Goal: Transaction & Acquisition: Purchase product/service

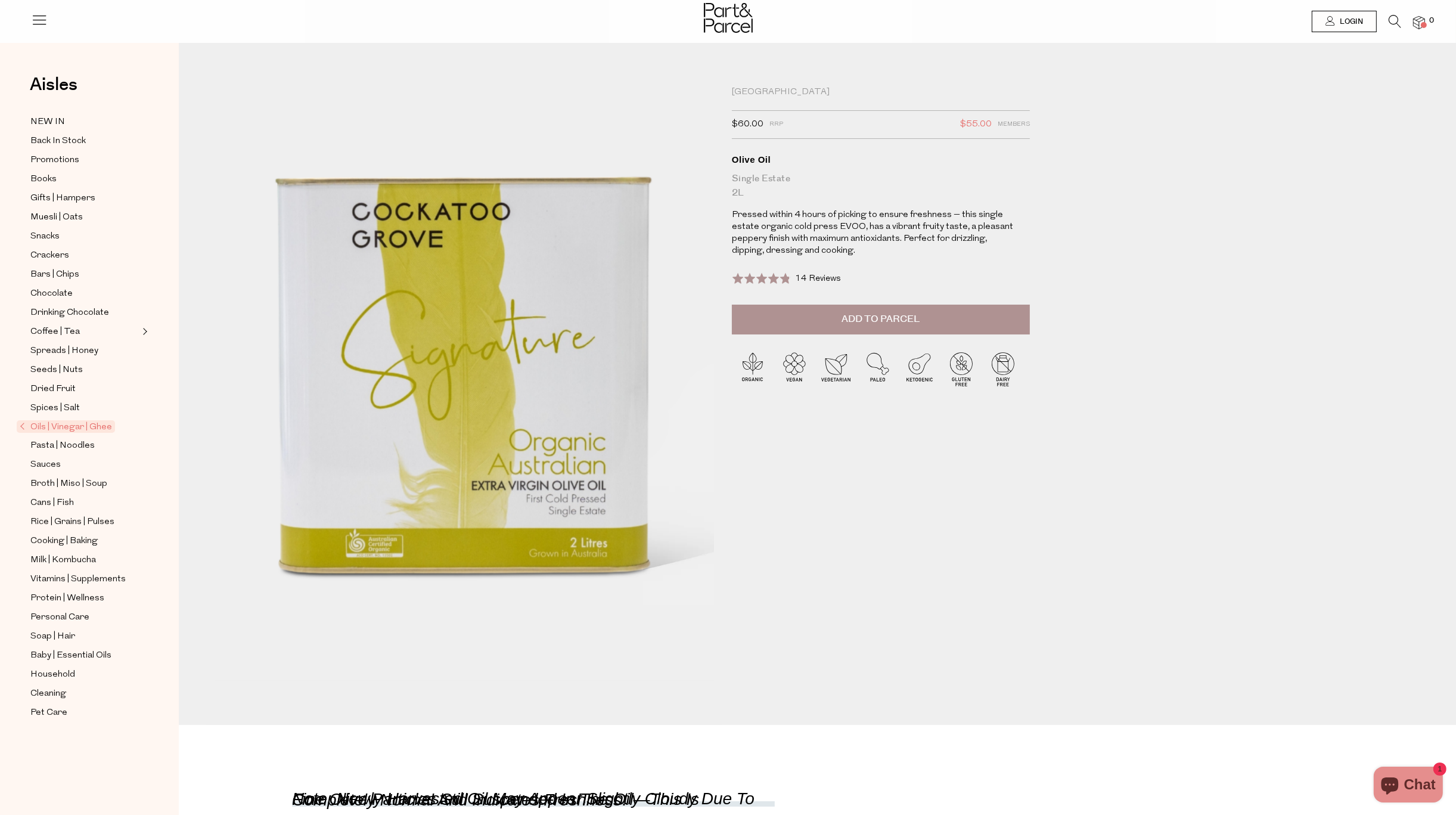
click at [64, 429] on span "Oils | Vinegar | Ghee" at bounding box center [66, 426] width 98 height 13
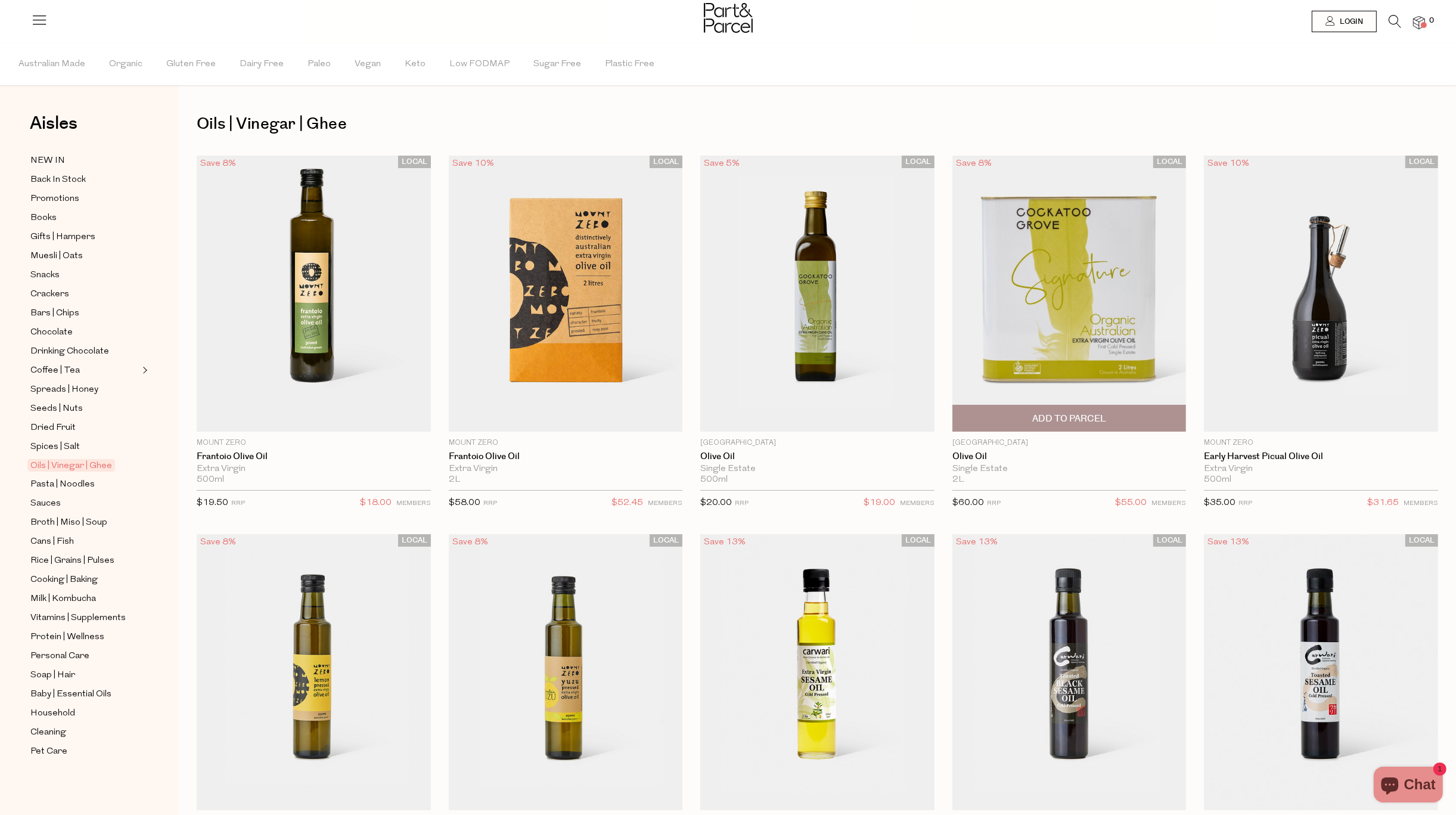
click at [1079, 334] on img at bounding box center [1069, 294] width 234 height 276
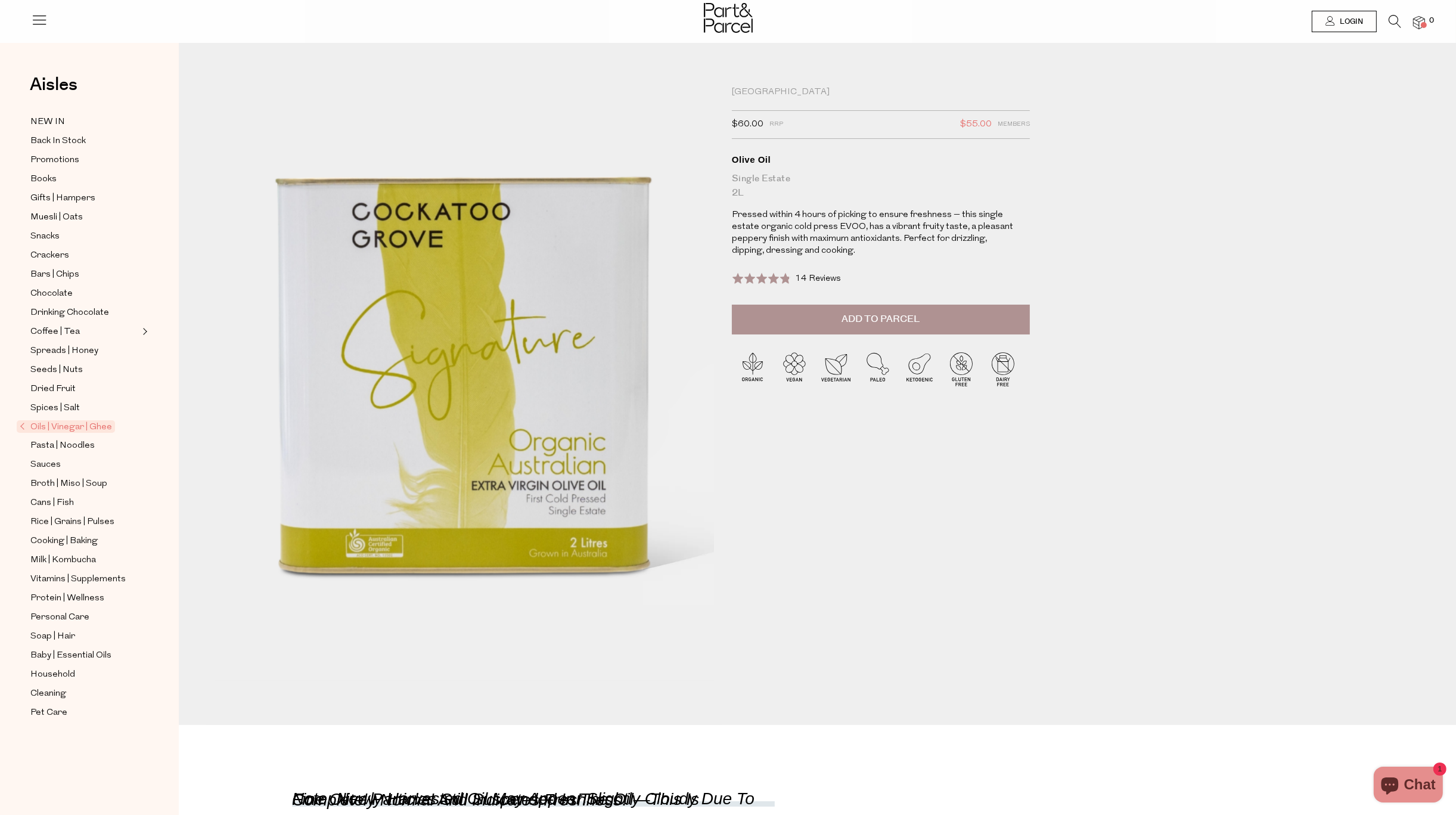
click at [866, 329] on button "Add to Parcel" at bounding box center [880, 320] width 298 height 30
click at [1017, 312] on button "button" at bounding box center [1012, 318] width 34 height 26
type input "2"
click at [1418, 26] on img at bounding box center [1418, 23] width 12 height 14
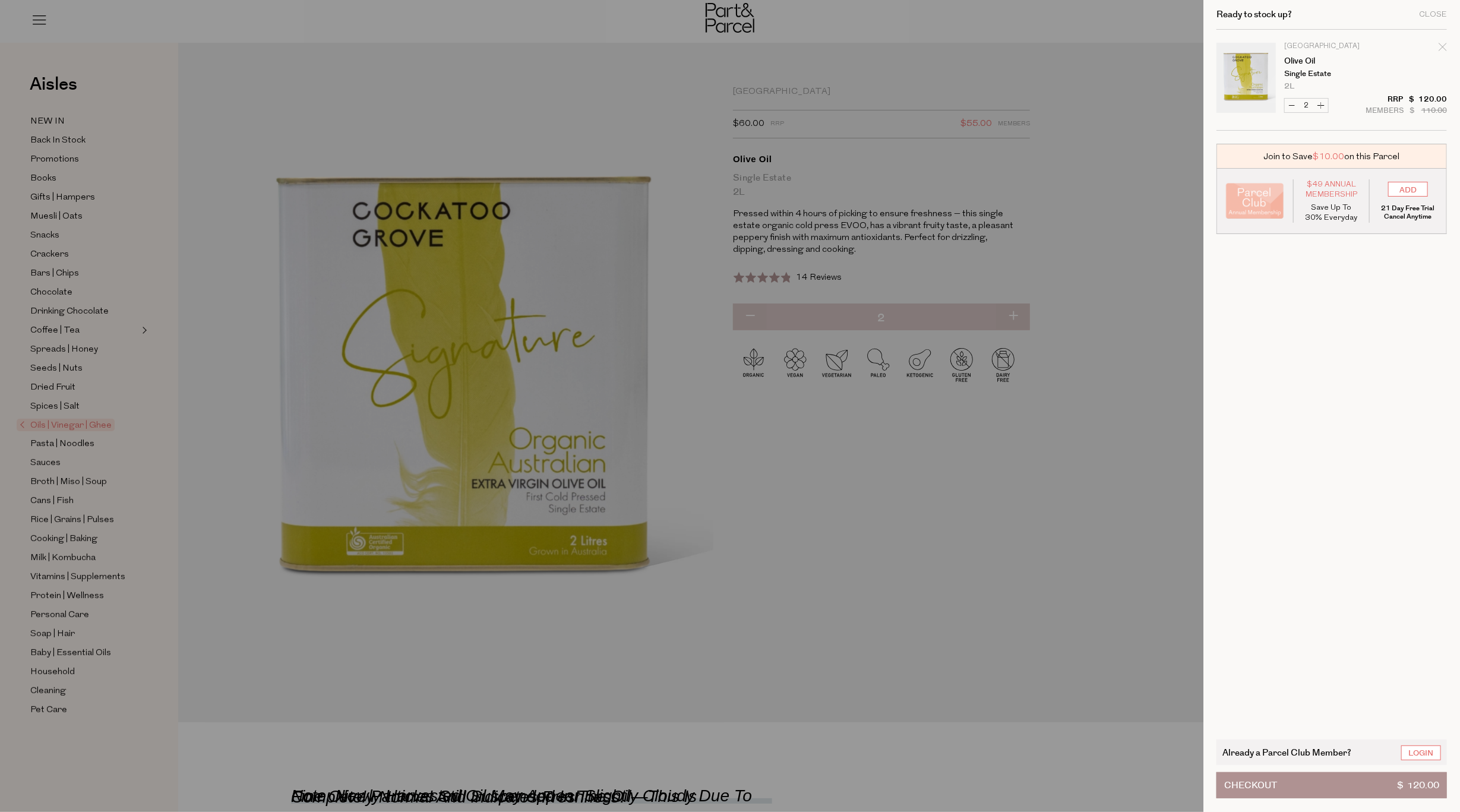
click at [898, 324] on div at bounding box center [730, 406] width 1460 height 812
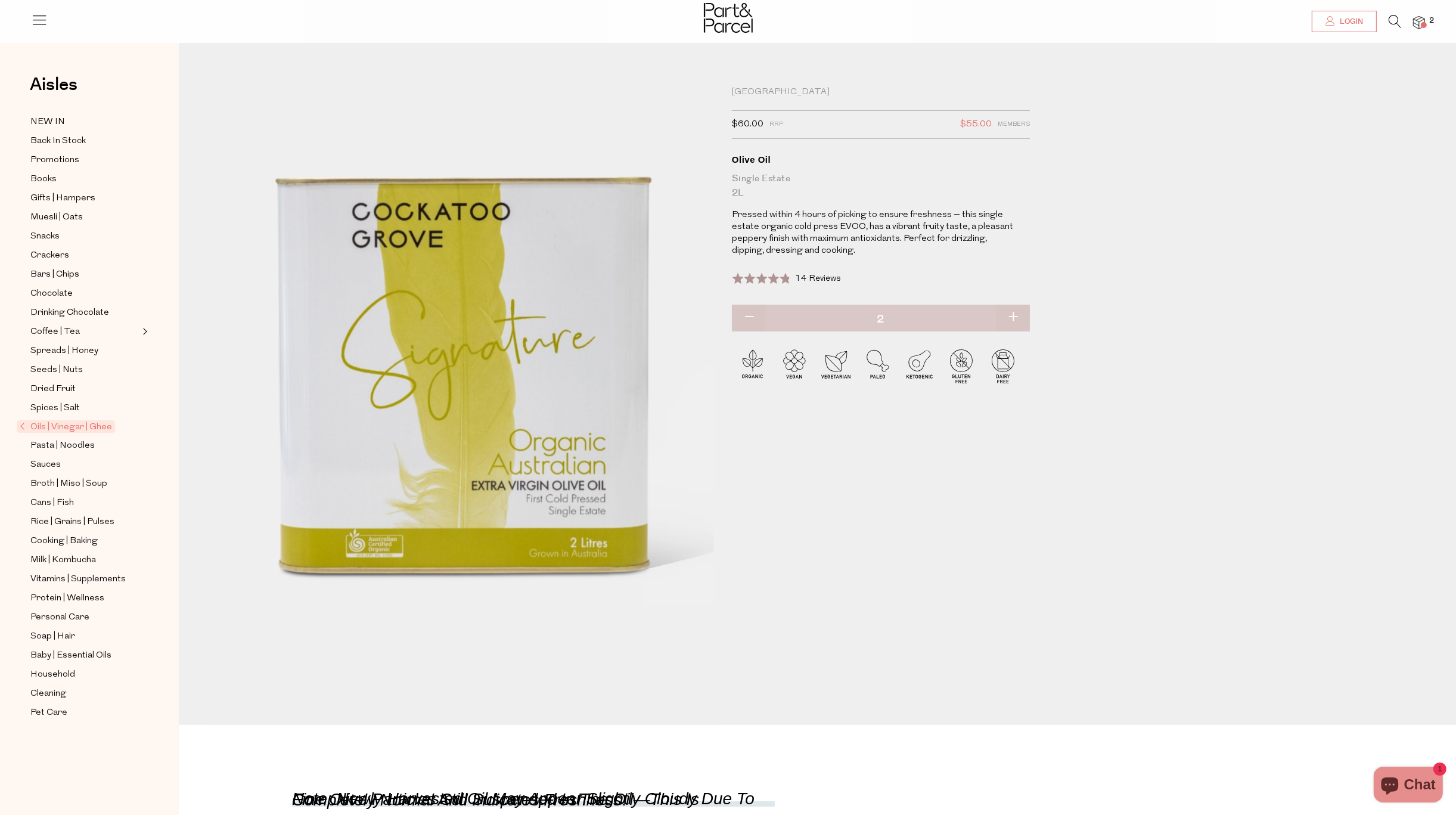
click at [1358, 19] on span "Login" at bounding box center [1350, 22] width 26 height 10
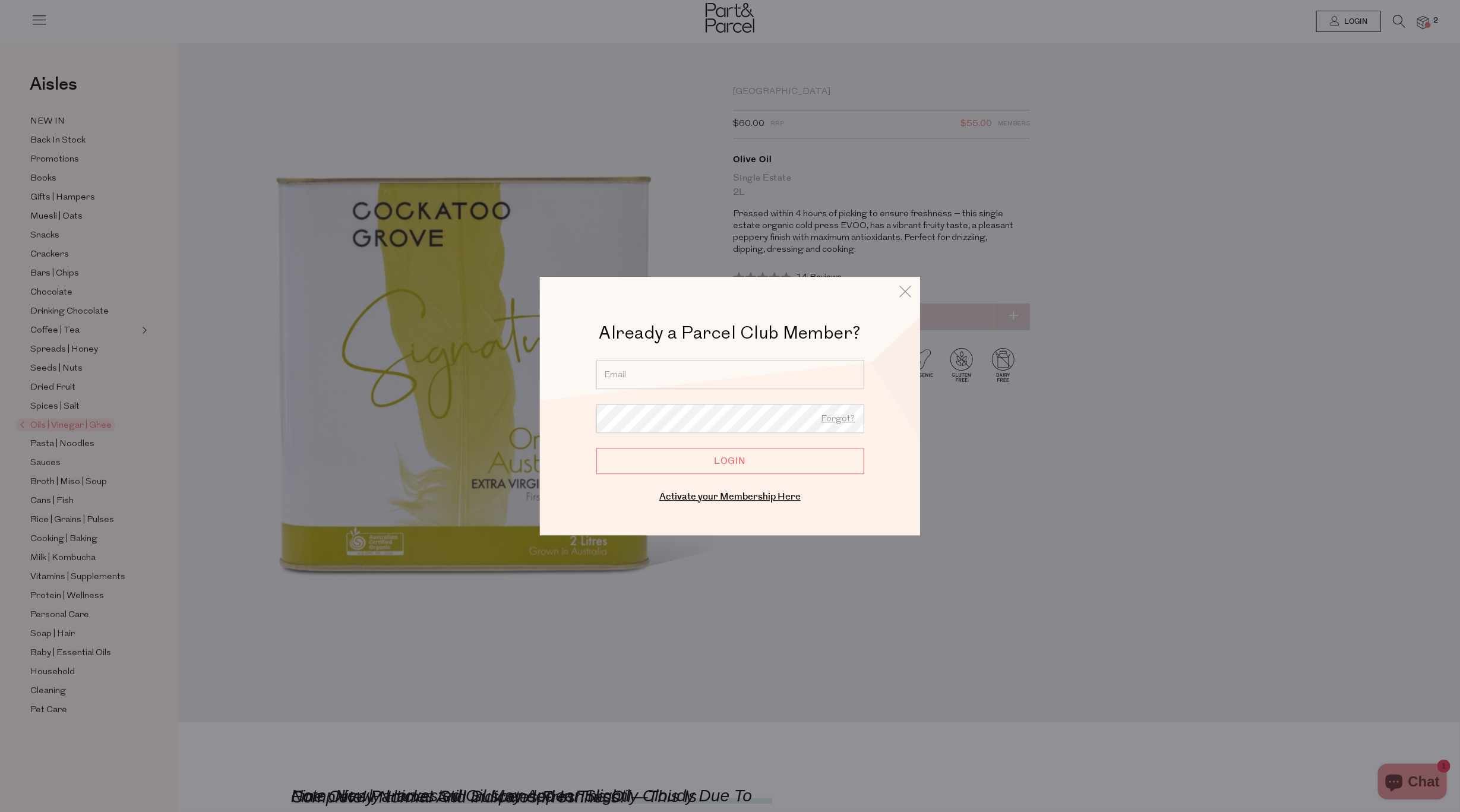
click at [690, 364] on input "email" at bounding box center [730, 374] width 268 height 29
type input "craigch@live.com.au"
click at [727, 458] on input "Login" at bounding box center [730, 461] width 268 height 26
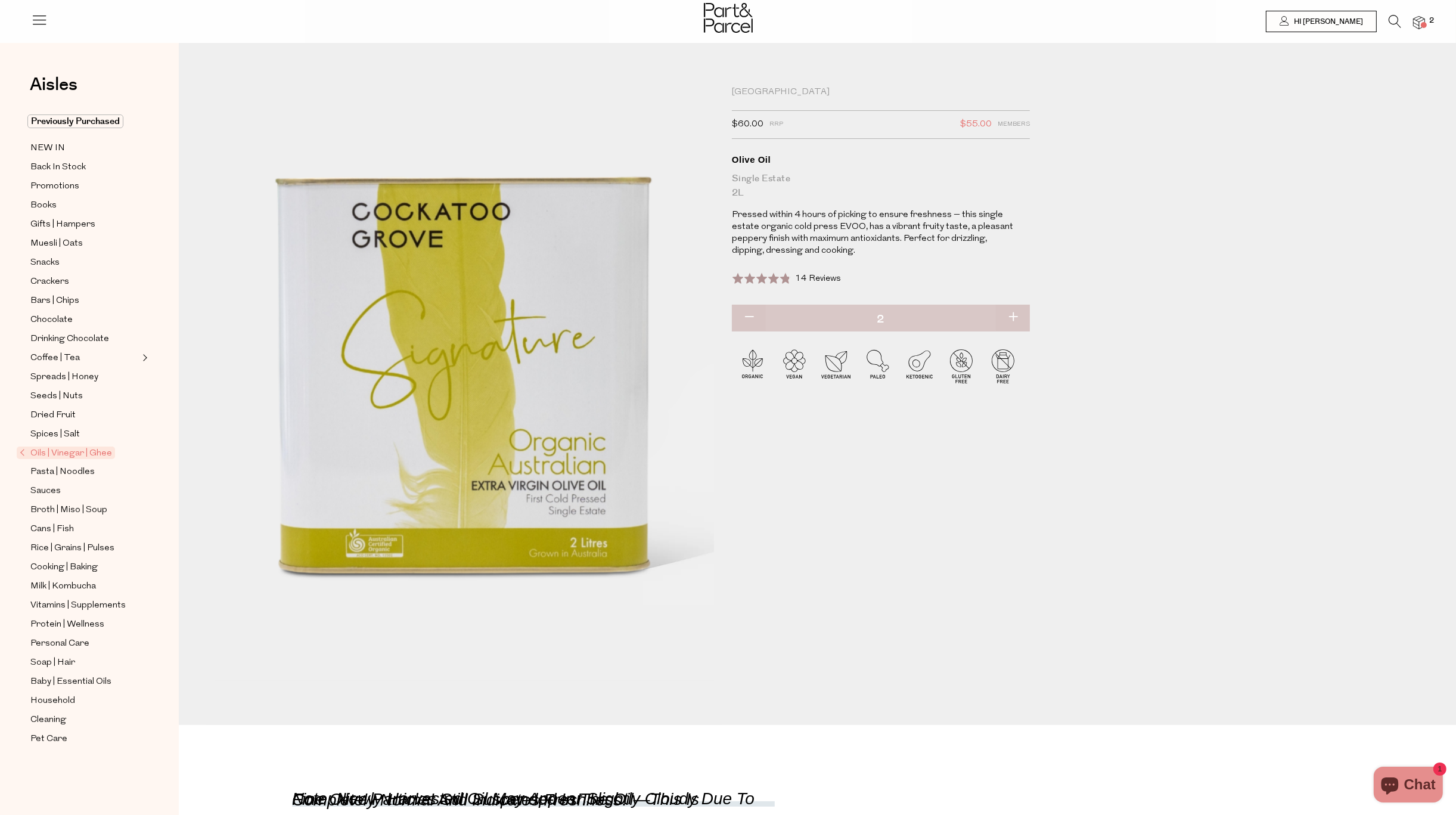
click at [1423, 28] on img at bounding box center [1418, 23] width 12 height 14
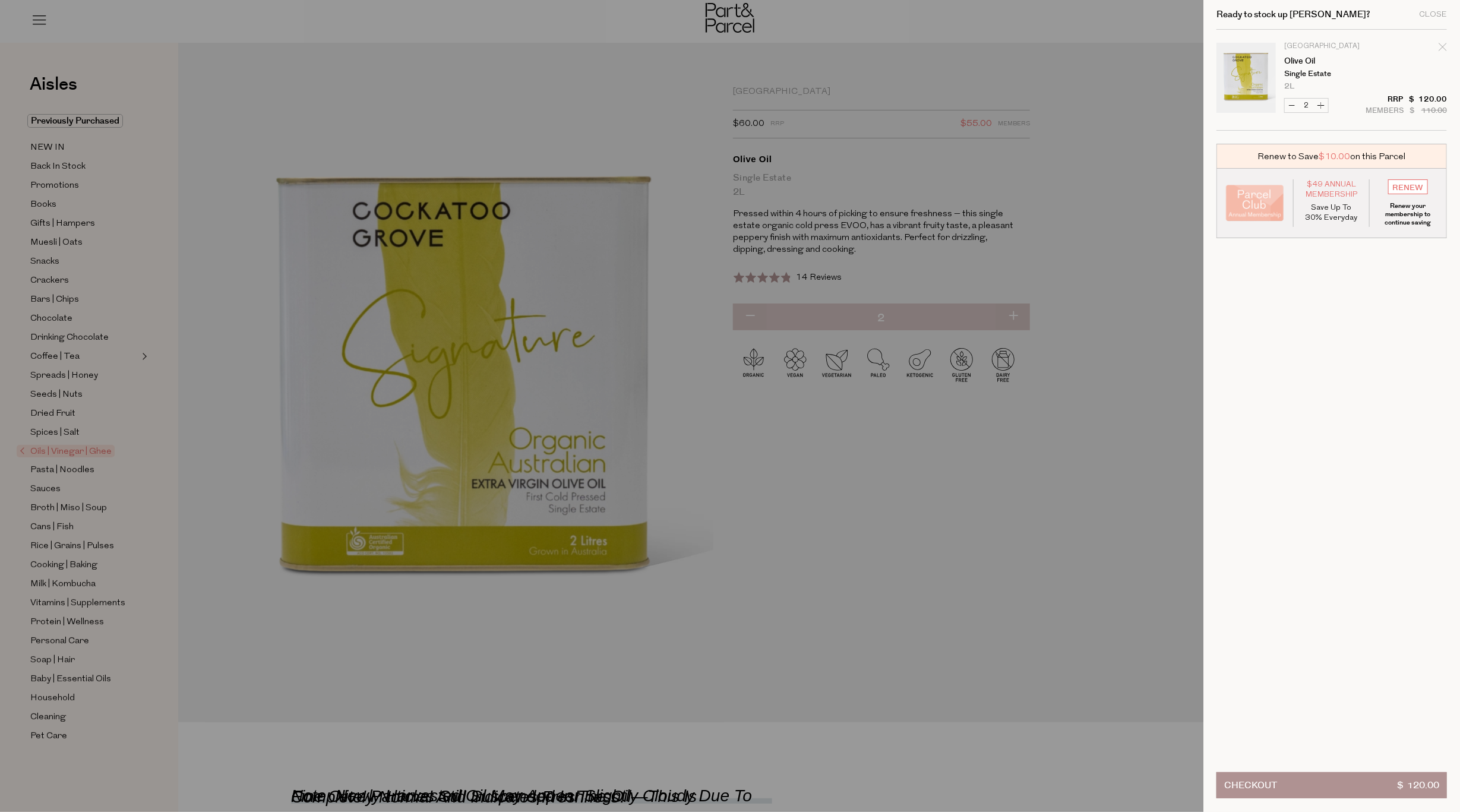
click at [1085, 491] on div at bounding box center [730, 406] width 1460 height 812
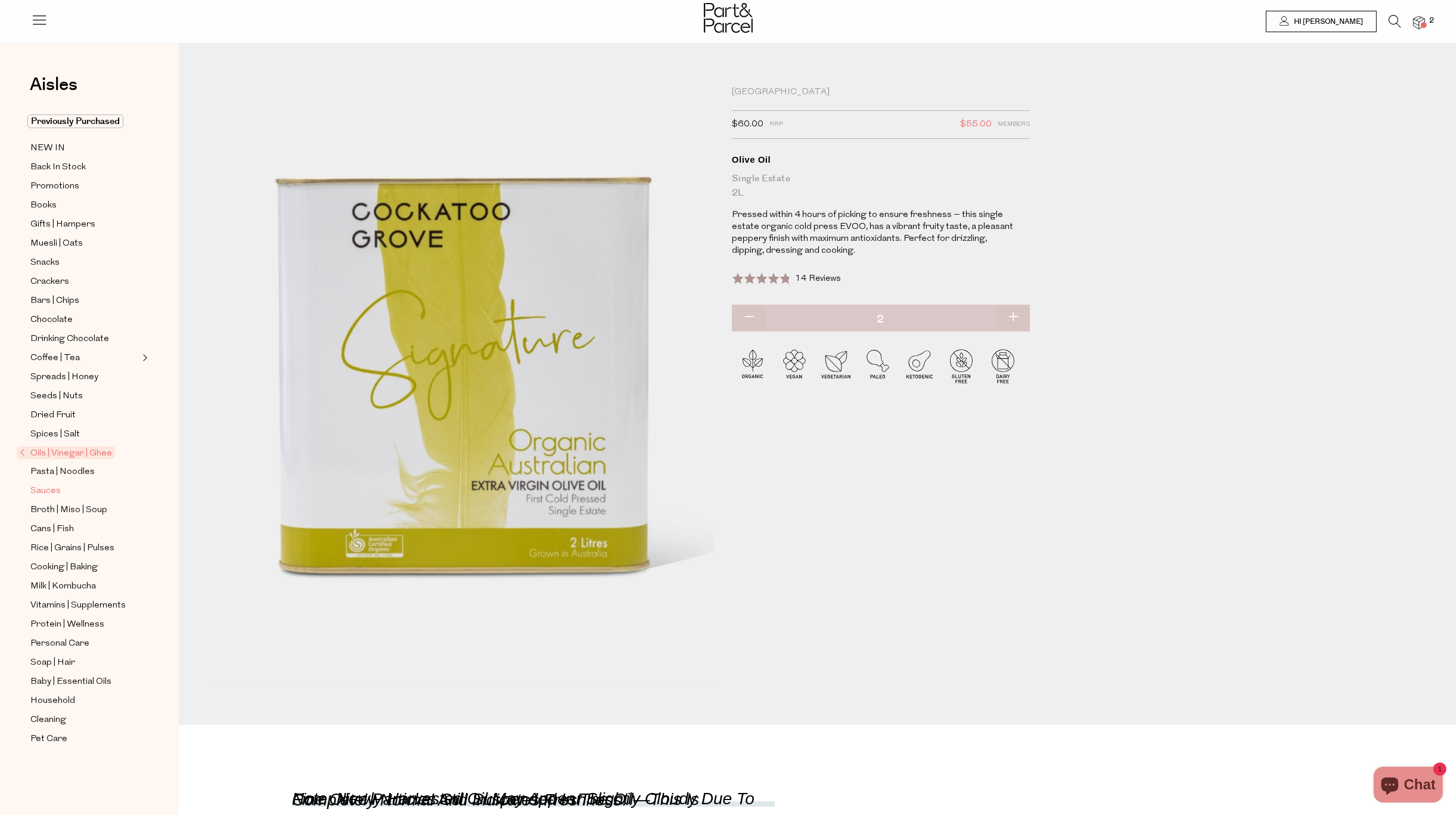
click at [48, 495] on span "Sauces" at bounding box center [46, 491] width 31 height 14
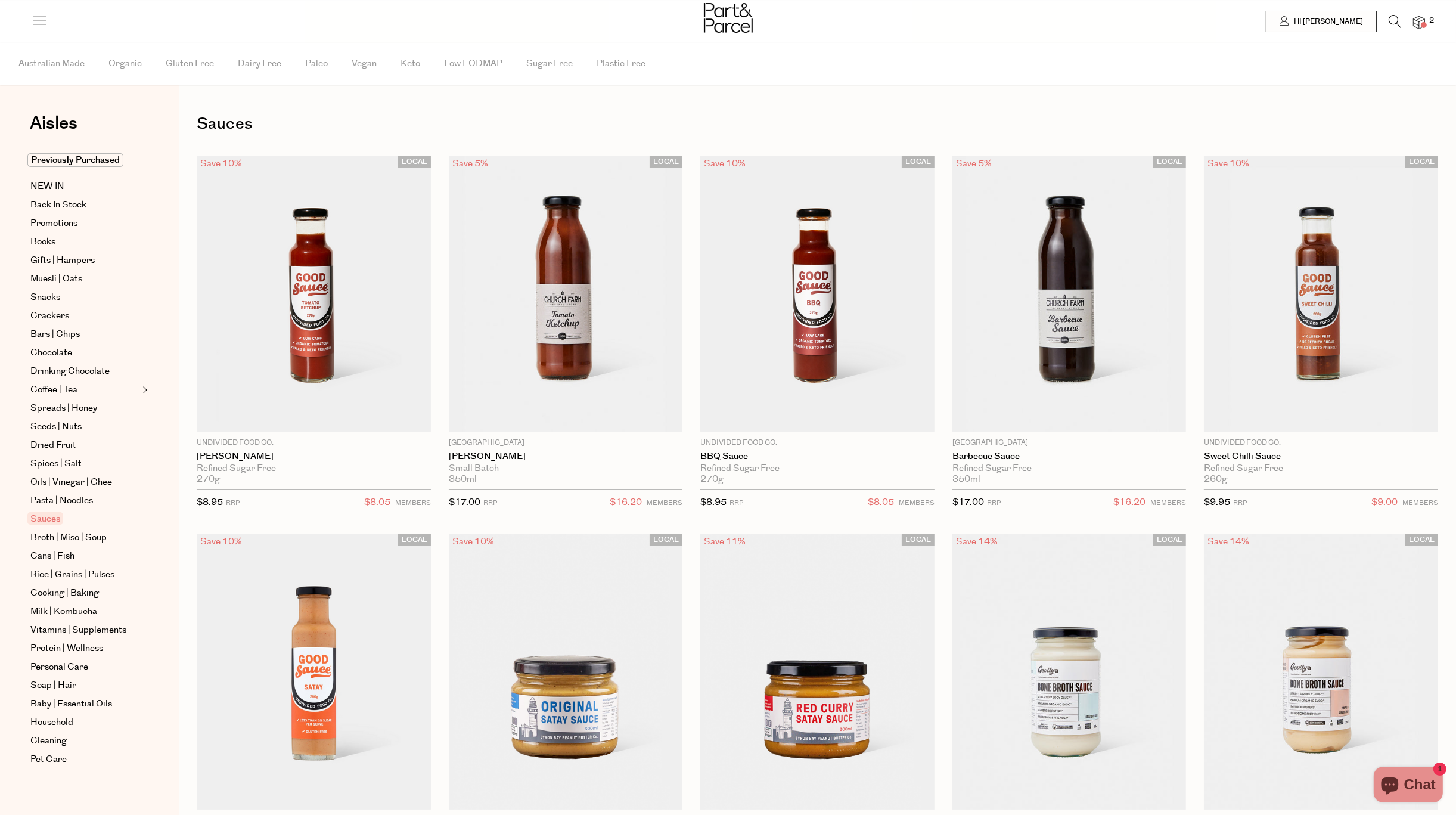
click at [1418, 20] on img at bounding box center [1418, 23] width 12 height 14
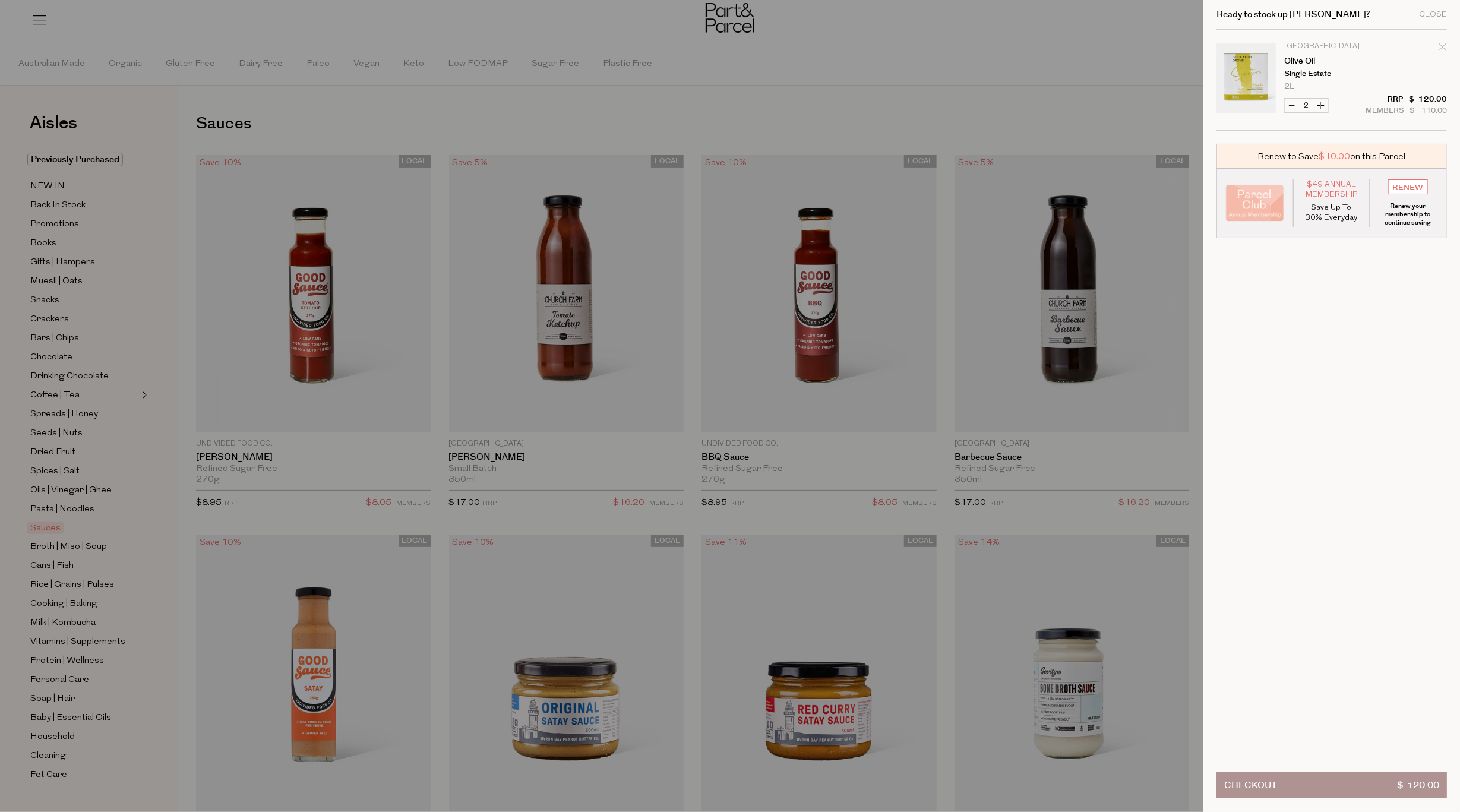
click at [1274, 778] on span "Checkout" at bounding box center [1250, 785] width 53 height 25
